Goal: Task Accomplishment & Management: Manage account settings

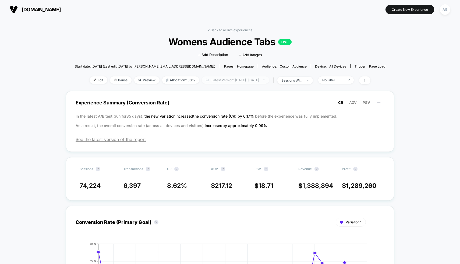
click at [228, 79] on span "Latest Version: Jun 27, 2025 - Sep 4, 2025" at bounding box center [235, 79] width 67 height 7
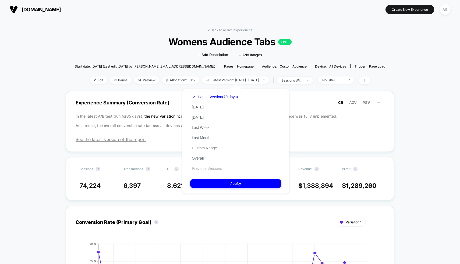
click at [213, 167] on button "Previous Versions" at bounding box center [206, 168] width 33 height 5
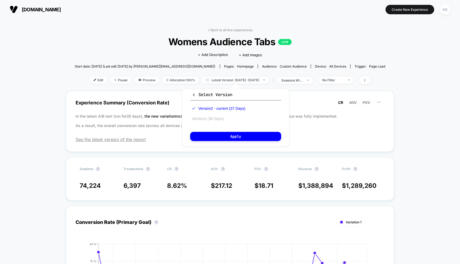
click at [212, 118] on button "Version 1 (36 Days)" at bounding box center [207, 118] width 35 height 5
click at [225, 137] on button "Apply" at bounding box center [235, 136] width 91 height 9
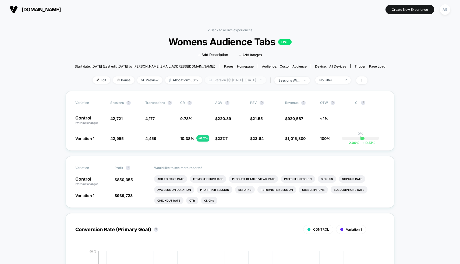
click at [234, 80] on span "Version (1): Jun 26, 2025 - Jul 31, 2025" at bounding box center [235, 79] width 61 height 7
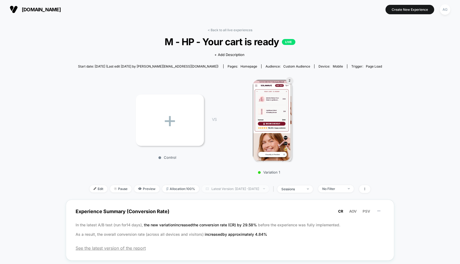
click at [237, 186] on span "Latest Version: Jul 16, 2025 - Jul 30, 2025" at bounding box center [235, 188] width 67 height 7
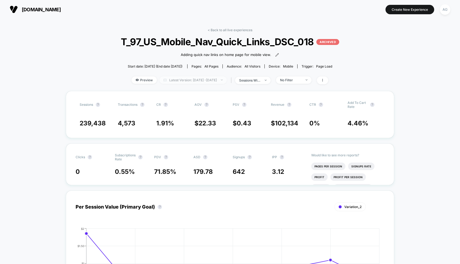
click at [198, 80] on span "Latest Version: Jun 27, 2025 - Jul 23, 2025" at bounding box center [193, 79] width 67 height 7
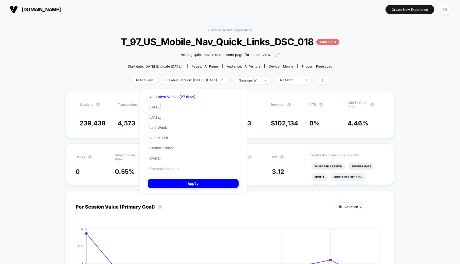
click at [158, 168] on button "Previous Versions" at bounding box center [164, 168] width 33 height 5
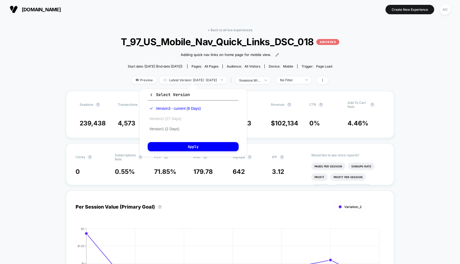
click at [168, 118] on button "Version 2 (27 Days)" at bounding box center [165, 118] width 35 height 5
click at [173, 146] on button "Apply" at bounding box center [193, 146] width 91 height 9
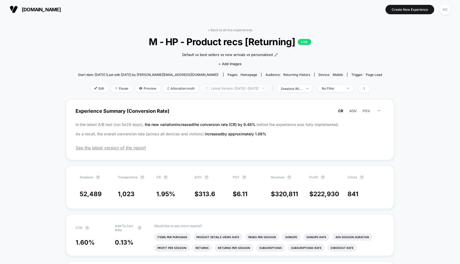
click at [248, 90] on span "Latest Version: Jul 17, 2025 - Sep 4, 2025" at bounding box center [234, 88] width 67 height 7
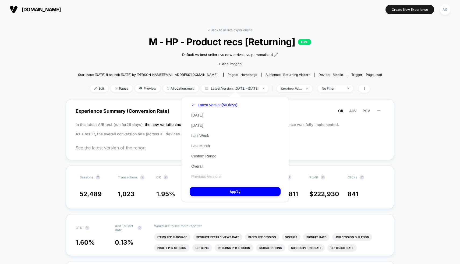
click at [200, 175] on button "Previous Versions" at bounding box center [206, 176] width 33 height 5
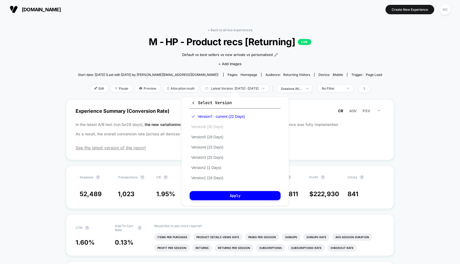
click at [207, 124] on div "Version 7 - current (22 Days) Version 6 (30 Days) Version 5 (29 Days) Version 4…" at bounding box center [218, 147] width 57 height 72
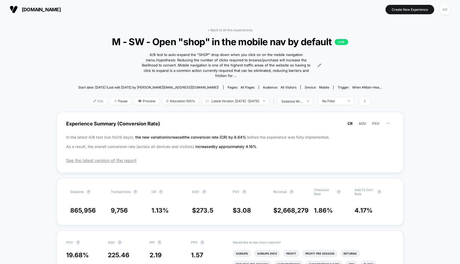
click at [90, 100] on span "Edit" at bounding box center [99, 100] width 18 height 7
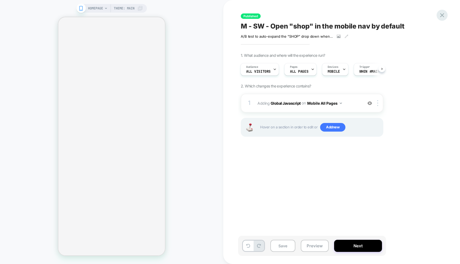
scroll to position [0, 1]
click at [445, 16] on icon at bounding box center [442, 15] width 7 height 7
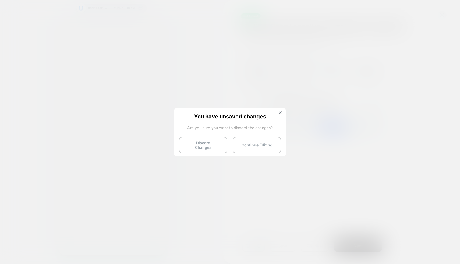
click at [442, 16] on div at bounding box center [230, 132] width 460 height 264
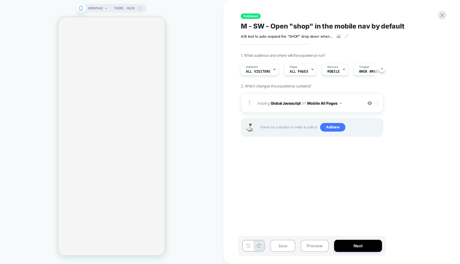
click at [201, 138] on div "HOMEPAGE Theme: MAIN" at bounding box center [111, 131] width 223 height 253
click at [200, 143] on div "HOMEPAGE Theme: MAIN" at bounding box center [111, 131] width 223 height 253
click at [442, 16] on icon at bounding box center [442, 15] width 7 height 7
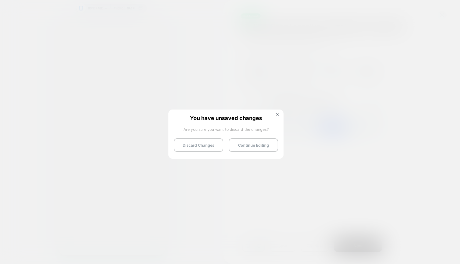
click at [441, 16] on div at bounding box center [230, 132] width 460 height 264
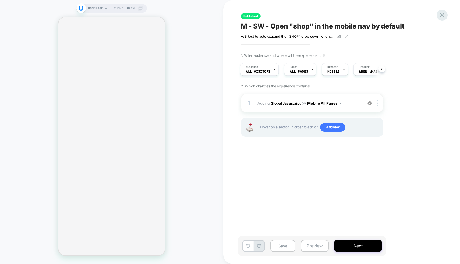
click at [444, 16] on icon at bounding box center [442, 15] width 7 height 7
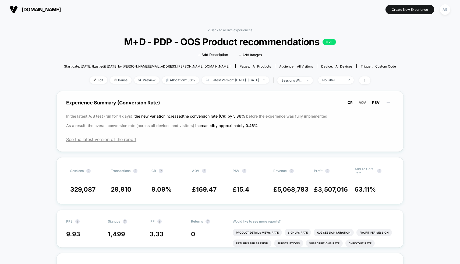
click at [374, 100] on span "PSV" at bounding box center [376, 102] width 8 height 4
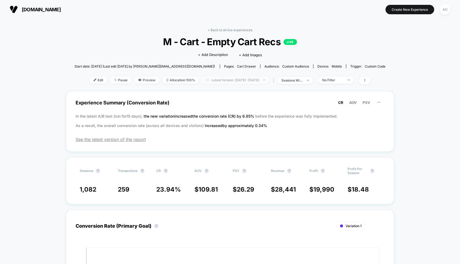
click at [231, 79] on span "Latest Version: Jan 27, 2025 - Sep 4, 2025" at bounding box center [235, 79] width 67 height 7
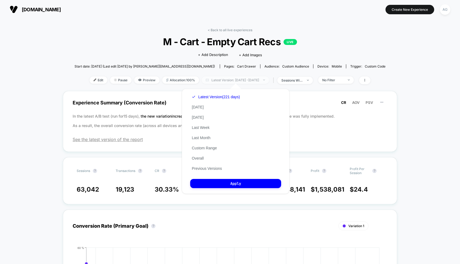
click at [234, 81] on span "Latest Version: Jan 27, 2025 - Sep 4, 2025" at bounding box center [235, 79] width 67 height 7
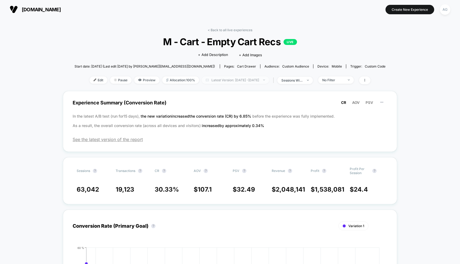
click at [234, 81] on span "Latest Version: Jan 27, 2025 - Sep 4, 2025" at bounding box center [235, 79] width 67 height 7
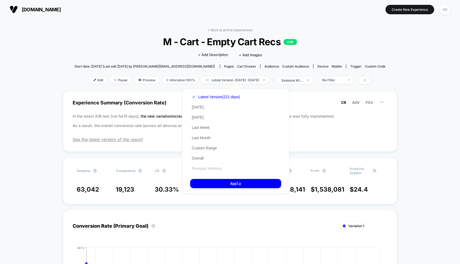
click at [207, 169] on button "Previous Versions" at bounding box center [206, 168] width 33 height 5
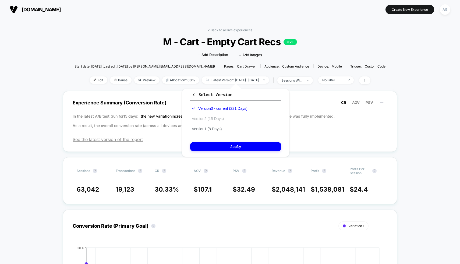
click at [216, 118] on button "Version 2 (15 Days)" at bounding box center [207, 118] width 35 height 5
click at [221, 147] on button "Apply" at bounding box center [235, 146] width 91 height 9
